Goal: Transaction & Acquisition: Obtain resource

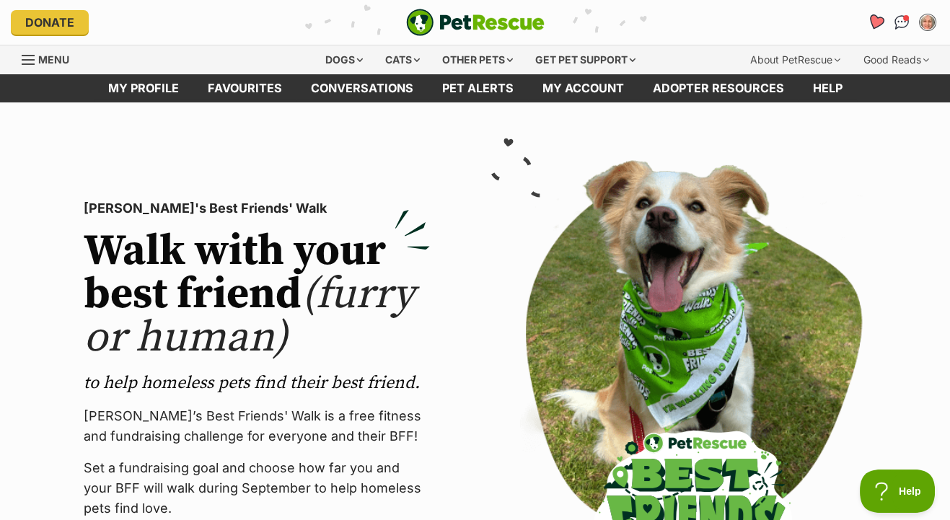
click at [878, 19] on icon "Favourites" at bounding box center [875, 22] width 17 height 17
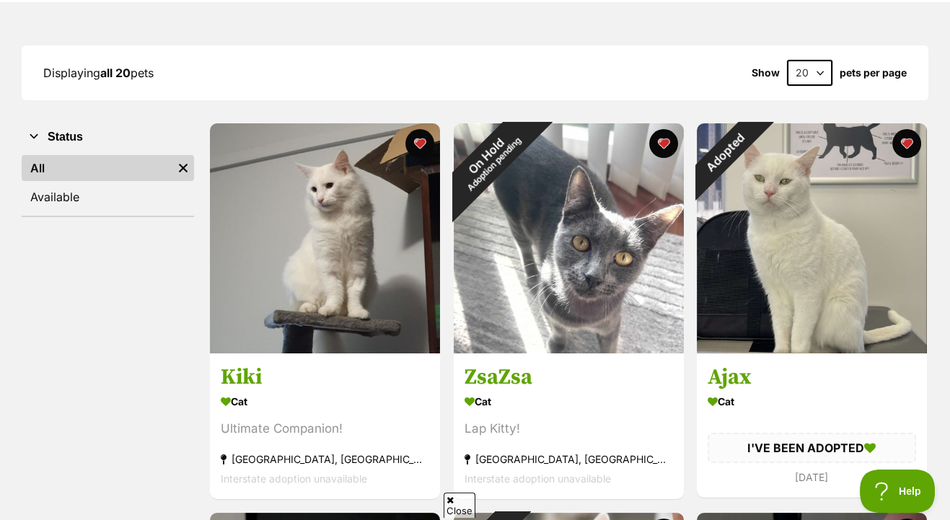
scroll to position [172, 0]
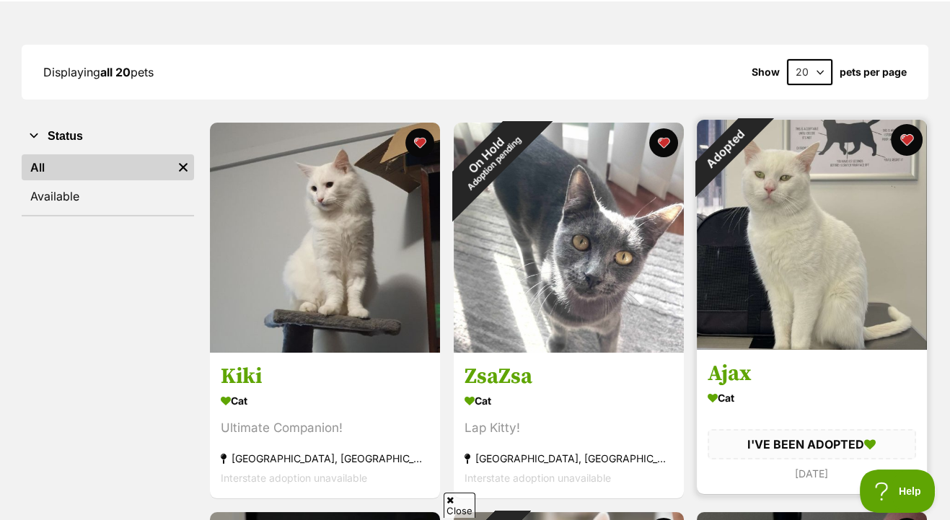
click at [909, 139] on button "favourite" at bounding box center [907, 140] width 32 height 32
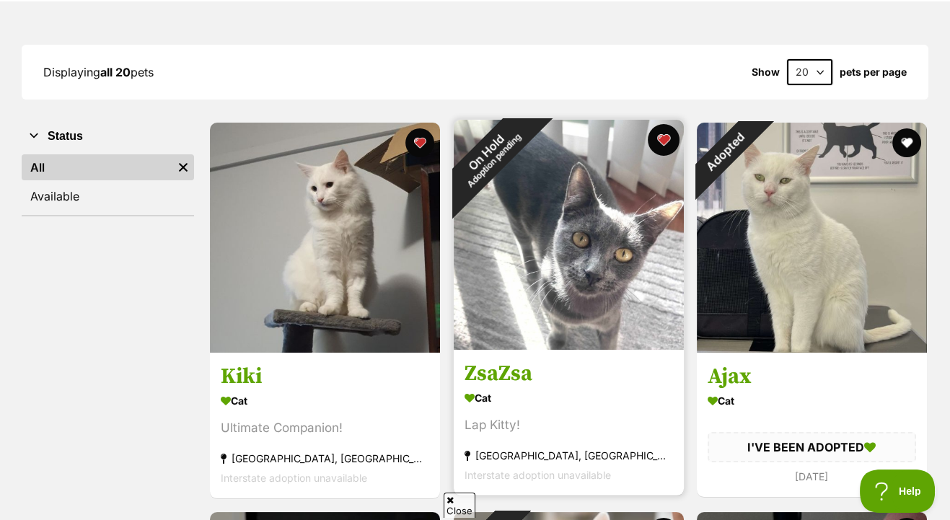
click at [661, 136] on button "favourite" at bounding box center [663, 140] width 32 height 32
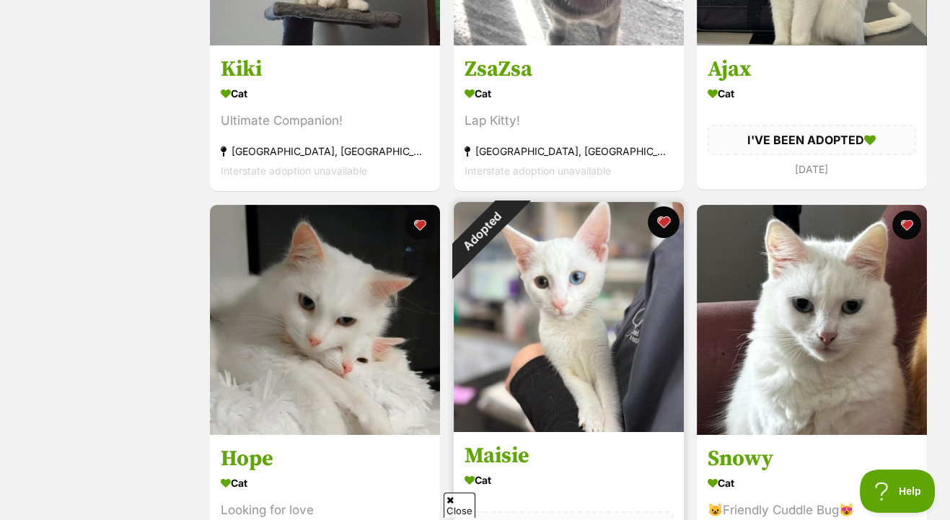
click at [659, 224] on button "favourite" at bounding box center [663, 222] width 32 height 32
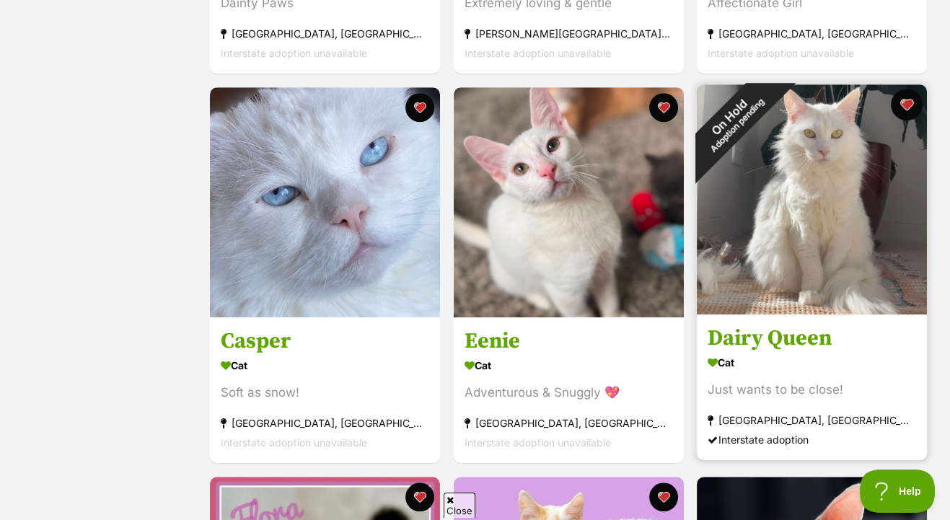
scroll to position [1766, 0]
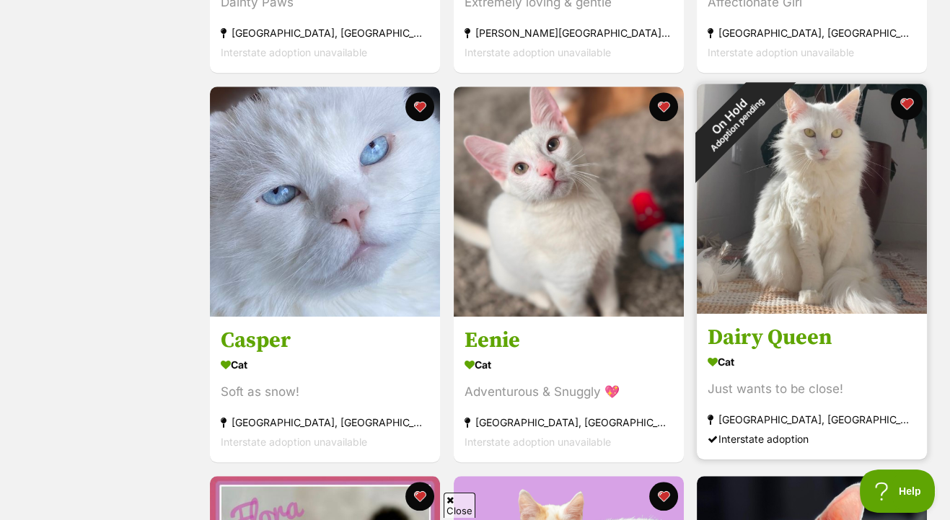
click at [910, 102] on button "favourite" at bounding box center [907, 104] width 32 height 32
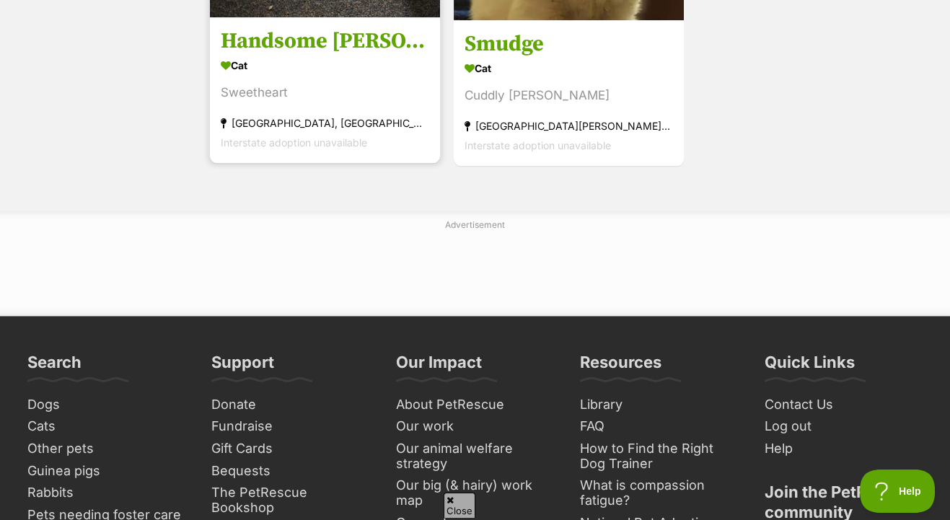
scroll to position [2842, 0]
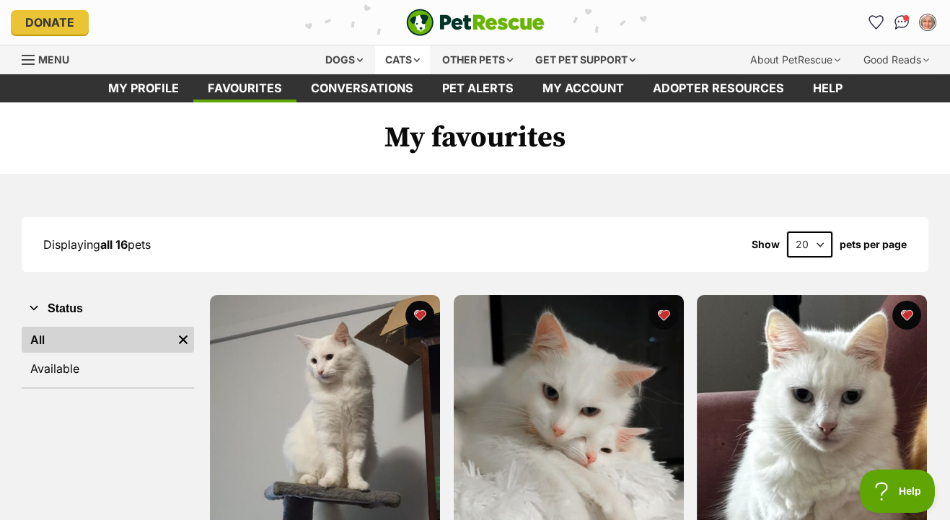
click at [387, 54] on div "Cats" at bounding box center [402, 59] width 55 height 29
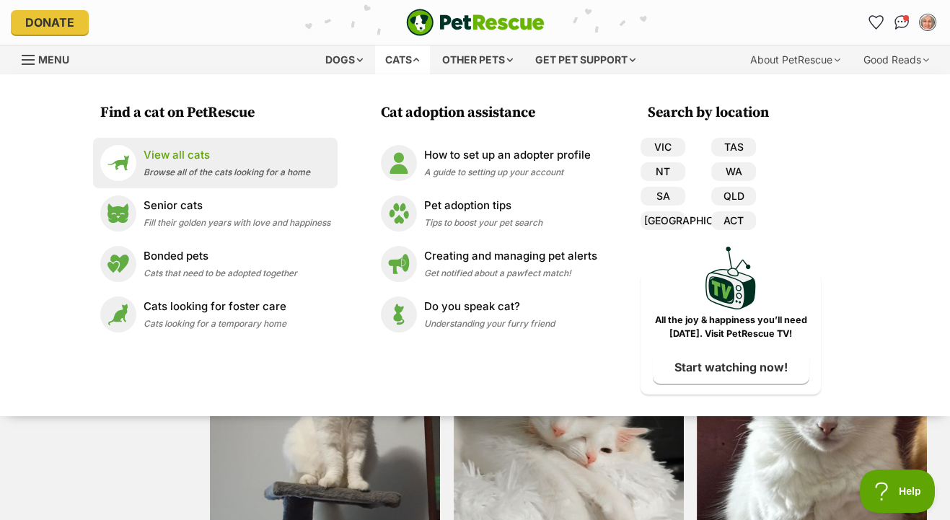
click at [145, 156] on p "View all cats" at bounding box center [227, 155] width 167 height 17
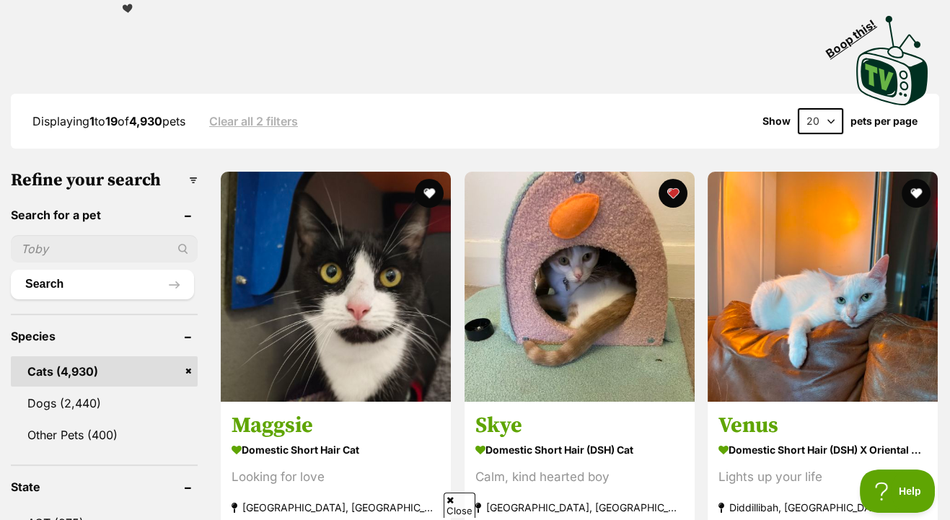
click at [37, 251] on input "text" at bounding box center [104, 248] width 187 height 27
type input "Missy"
click at [11, 270] on button "Search" at bounding box center [102, 284] width 183 height 29
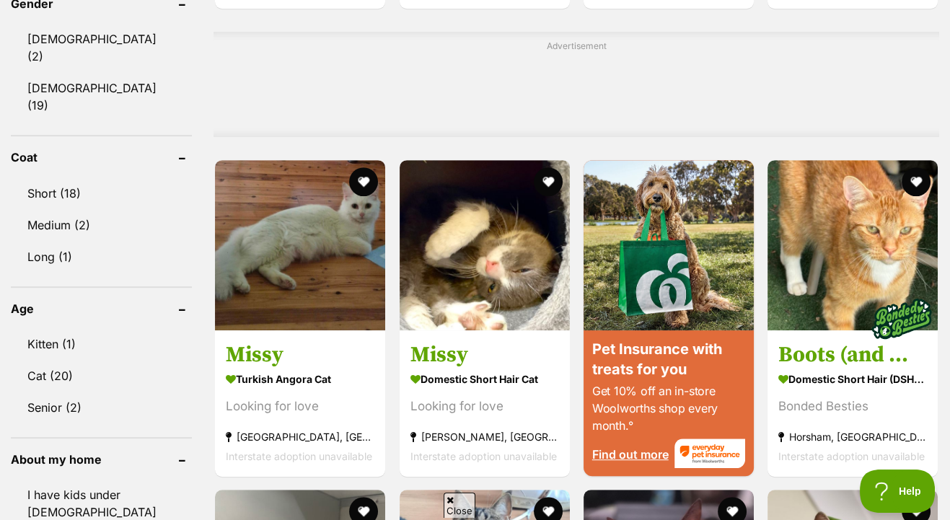
scroll to position [1110, 0]
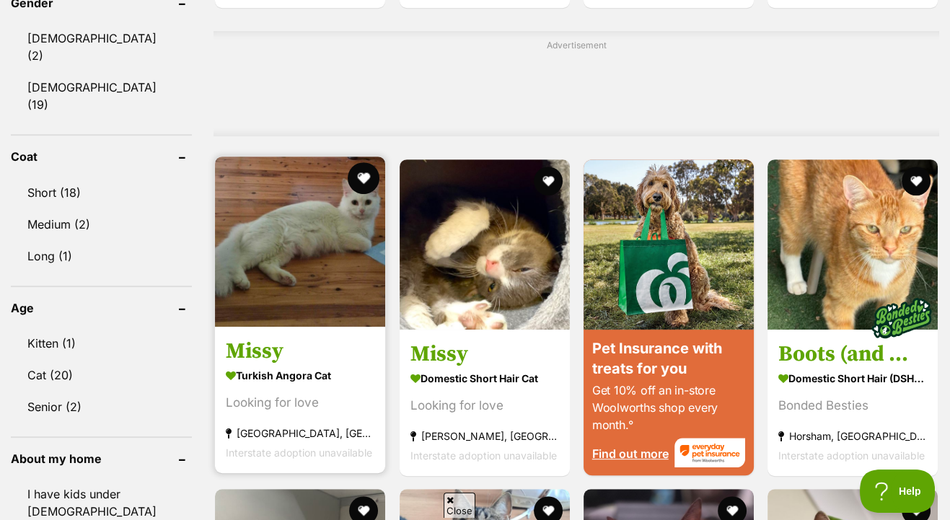
click at [362, 175] on button "favourite" at bounding box center [364, 178] width 32 height 32
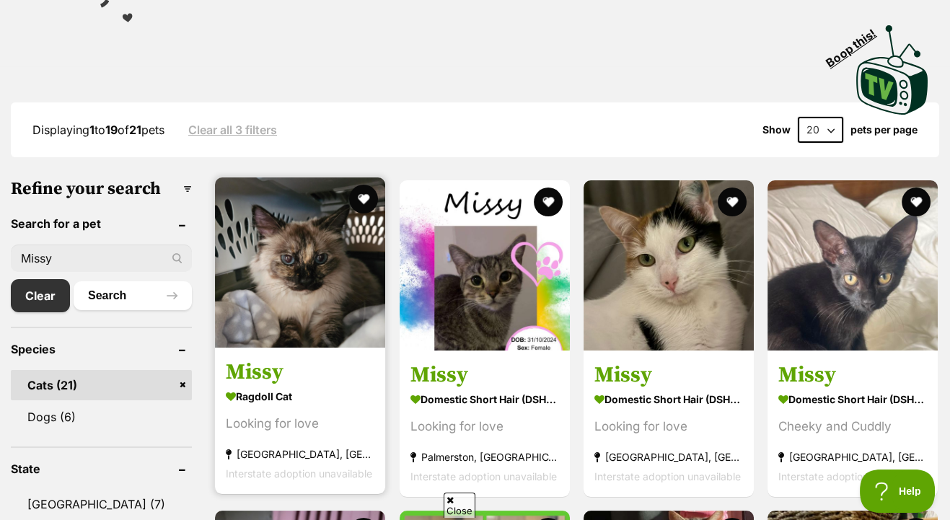
scroll to position [289, 0]
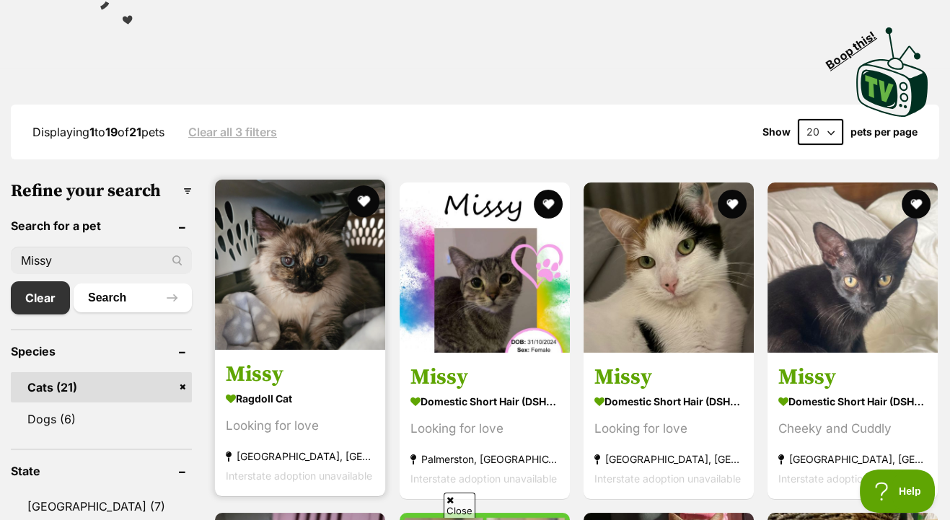
click at [358, 203] on button "favourite" at bounding box center [364, 201] width 32 height 32
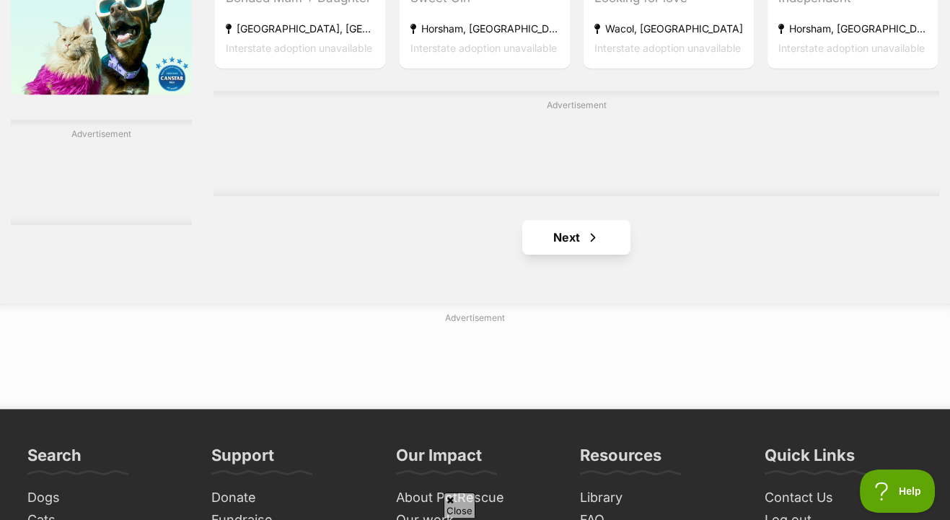
scroll to position [2320, 0]
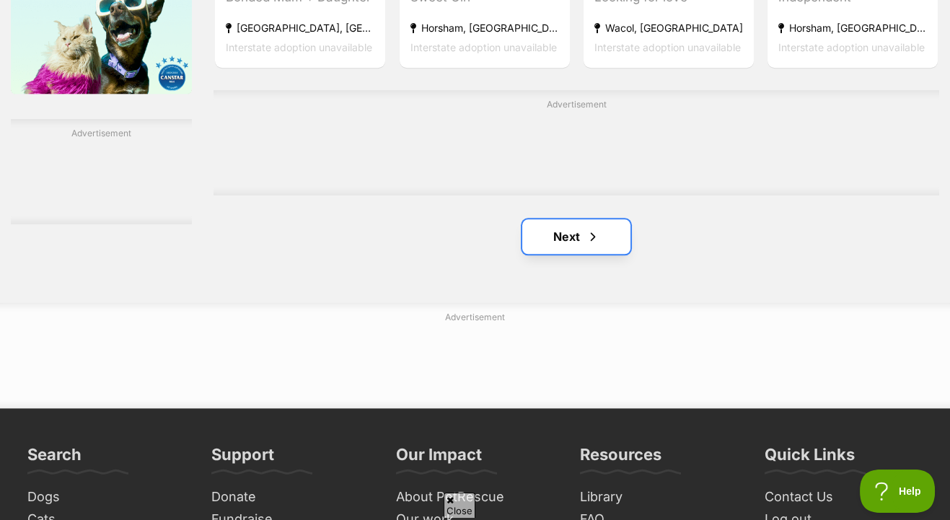
click at [597, 243] on span "Next page" at bounding box center [593, 236] width 14 height 17
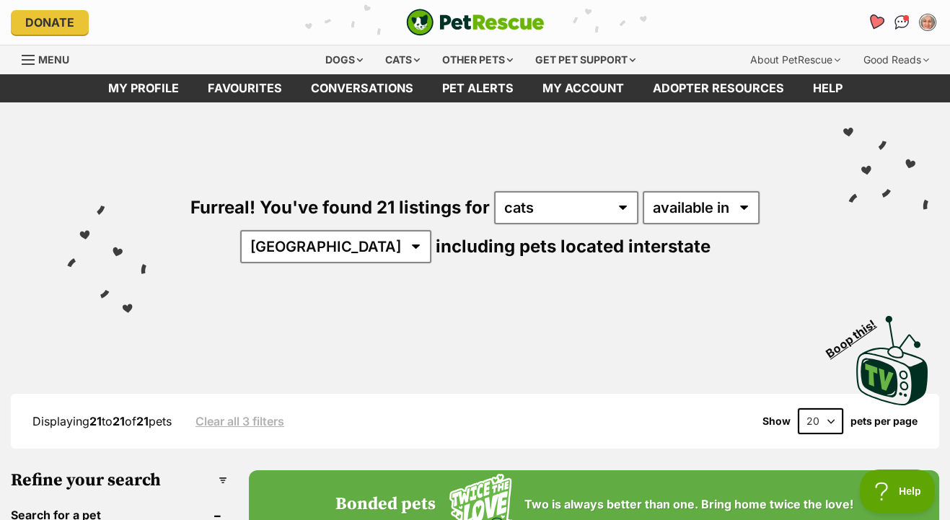
click at [881, 25] on icon "Favourites" at bounding box center [875, 22] width 19 height 19
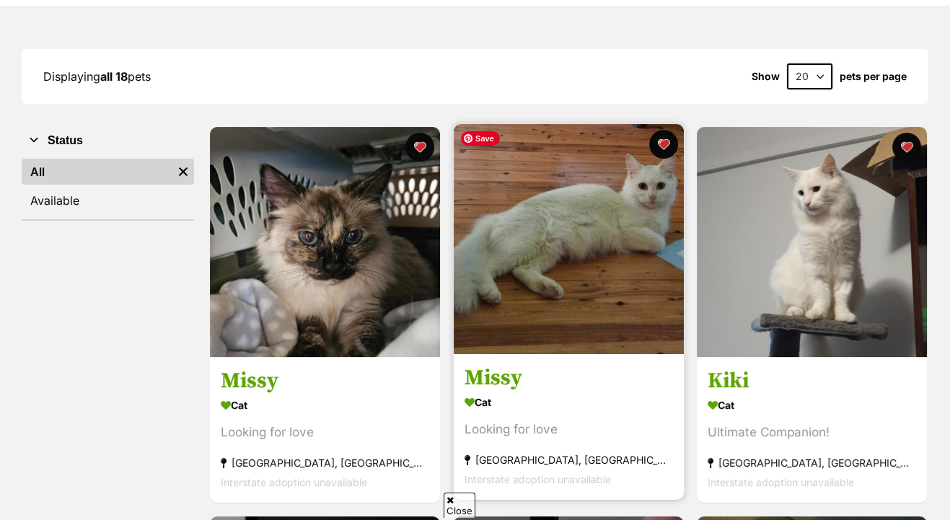
scroll to position [169, 0]
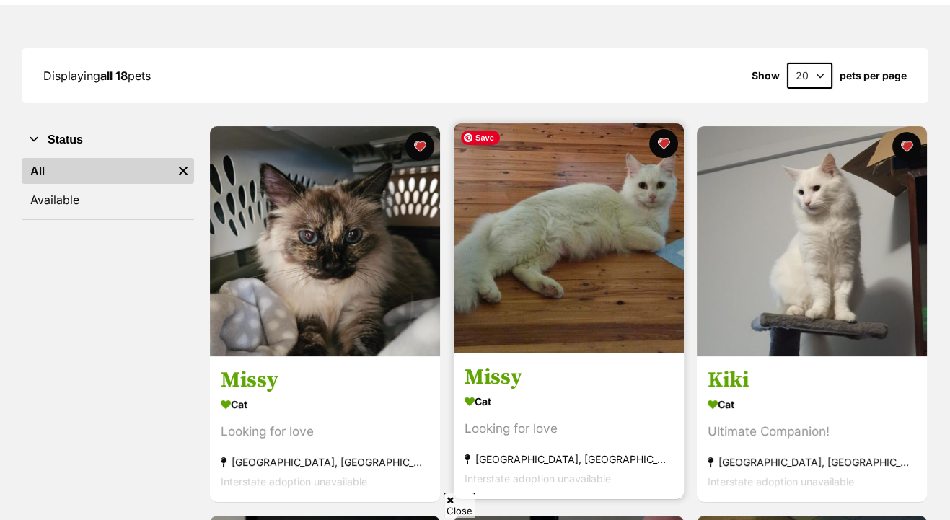
click at [602, 300] on img at bounding box center [569, 238] width 230 height 230
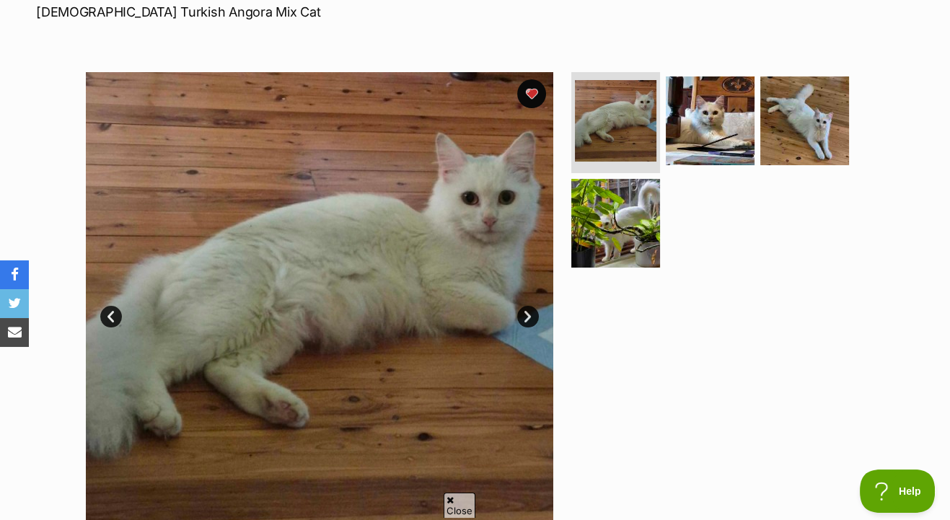
scroll to position [229, 0]
